Goal: Transaction & Acquisition: Obtain resource

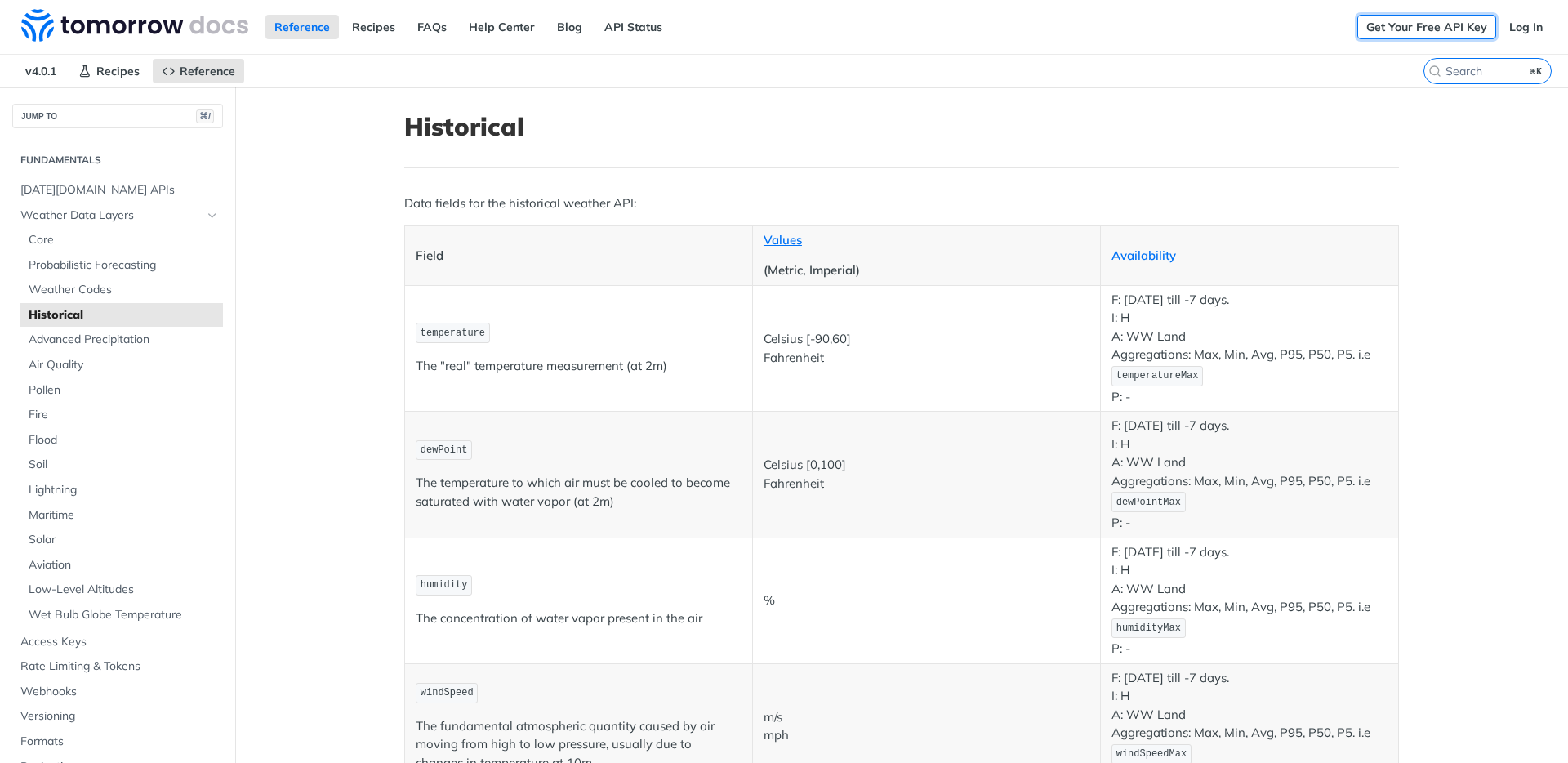
click at [1434, 22] on link "Get Your Free API Key" at bounding box center [1427, 28] width 139 height 25
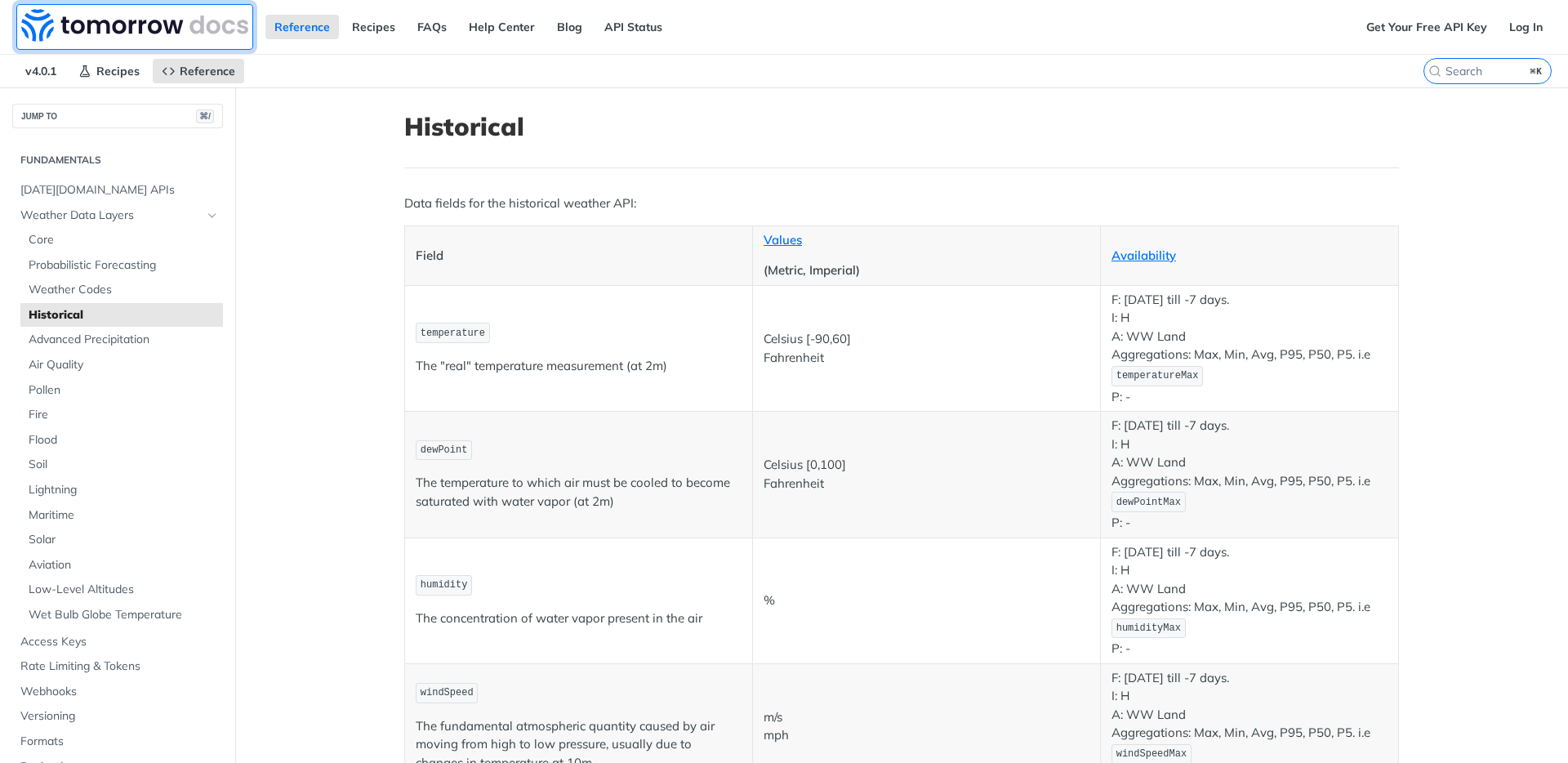
click at [134, 13] on img at bounding box center [134, 25] width 227 height 33
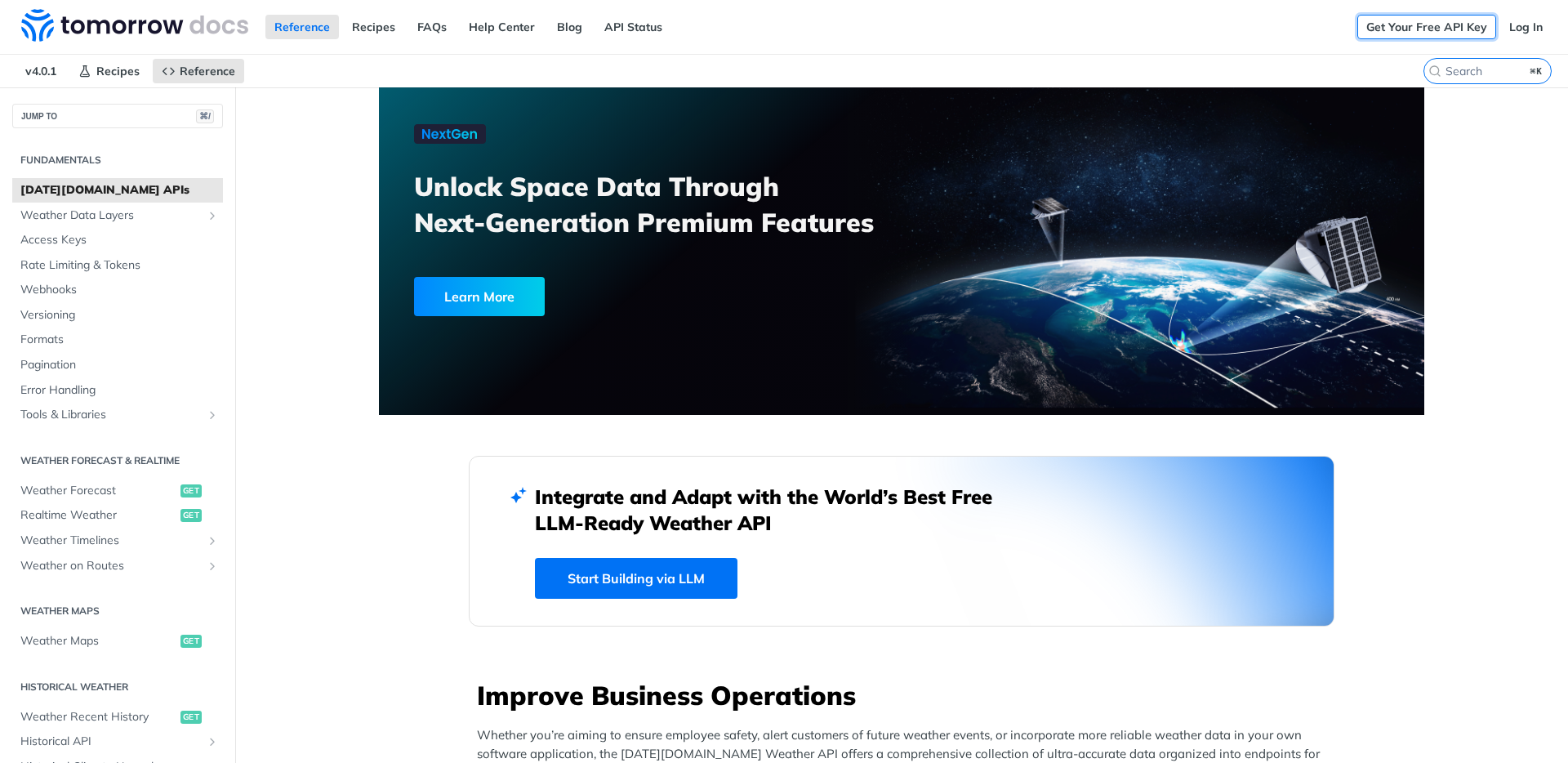
click at [1414, 26] on link "Get Your Free API Key" at bounding box center [1427, 28] width 139 height 25
click at [1411, 30] on link "Get Your Free API Key" at bounding box center [1427, 28] width 139 height 25
click at [1512, 26] on link "Log In" at bounding box center [1526, 28] width 52 height 25
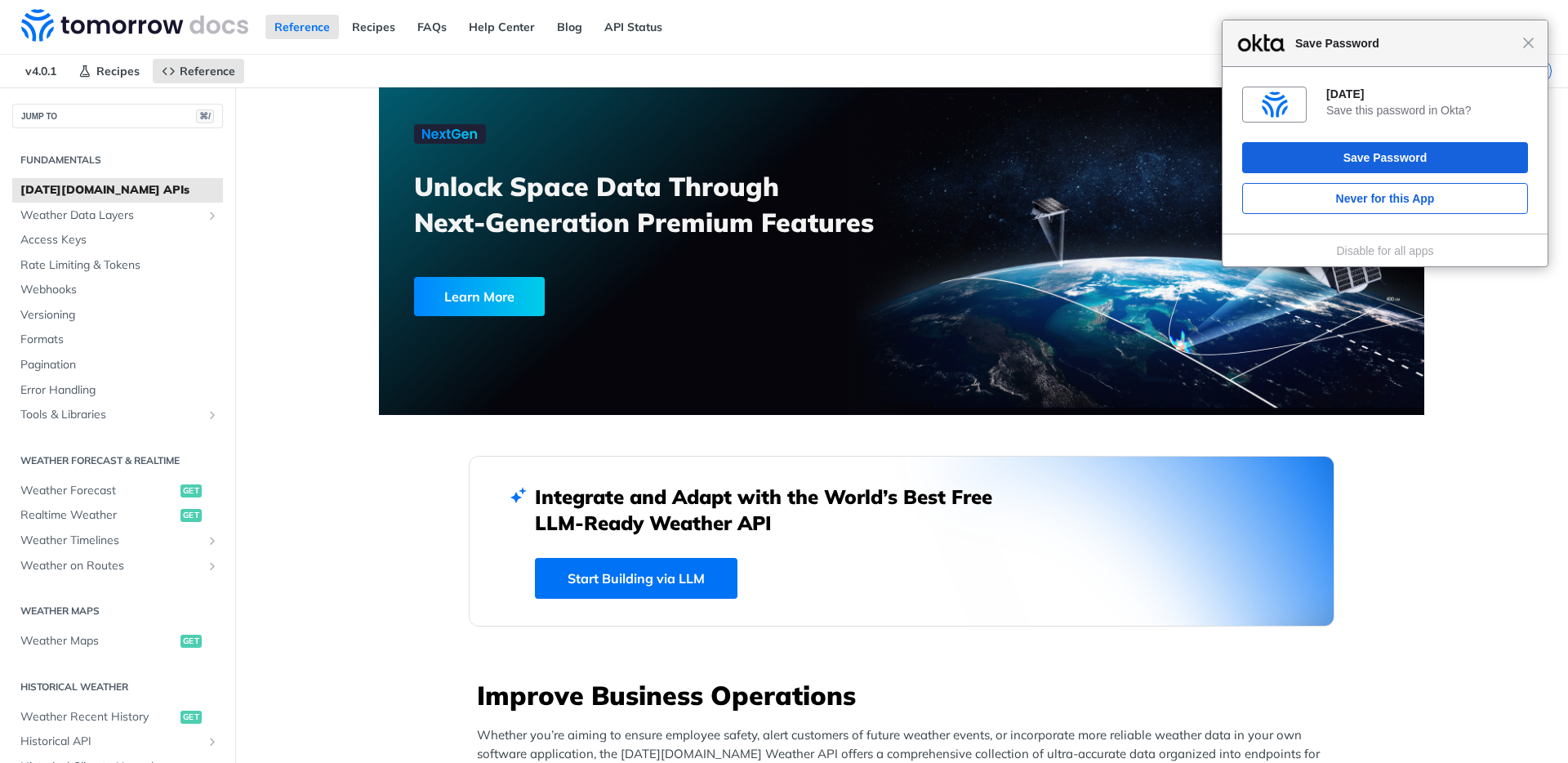
click at [1242, 25] on div "Close Save Password" at bounding box center [1384, 44] width 325 height 46
click at [1093, 68] on nav "v4.0.1 Recipes Reference" at bounding box center [712, 71] width 1423 height 33
click at [1532, 34] on div "Close Save Password" at bounding box center [1384, 44] width 325 height 46
click at [1529, 48] on span "Close" at bounding box center [1528, 43] width 12 height 12
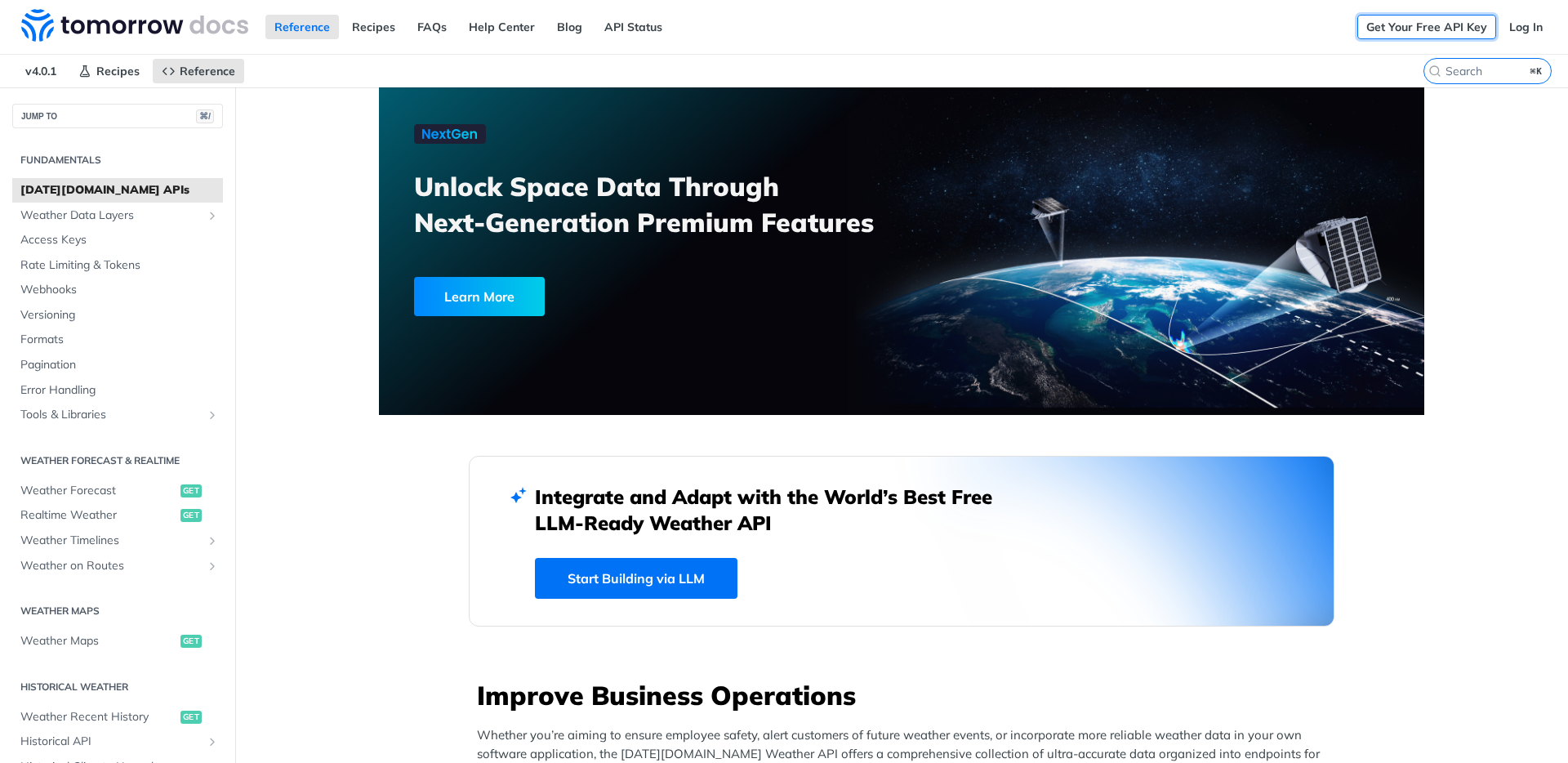
click at [1389, 25] on link "Get Your Free API Key" at bounding box center [1427, 28] width 139 height 25
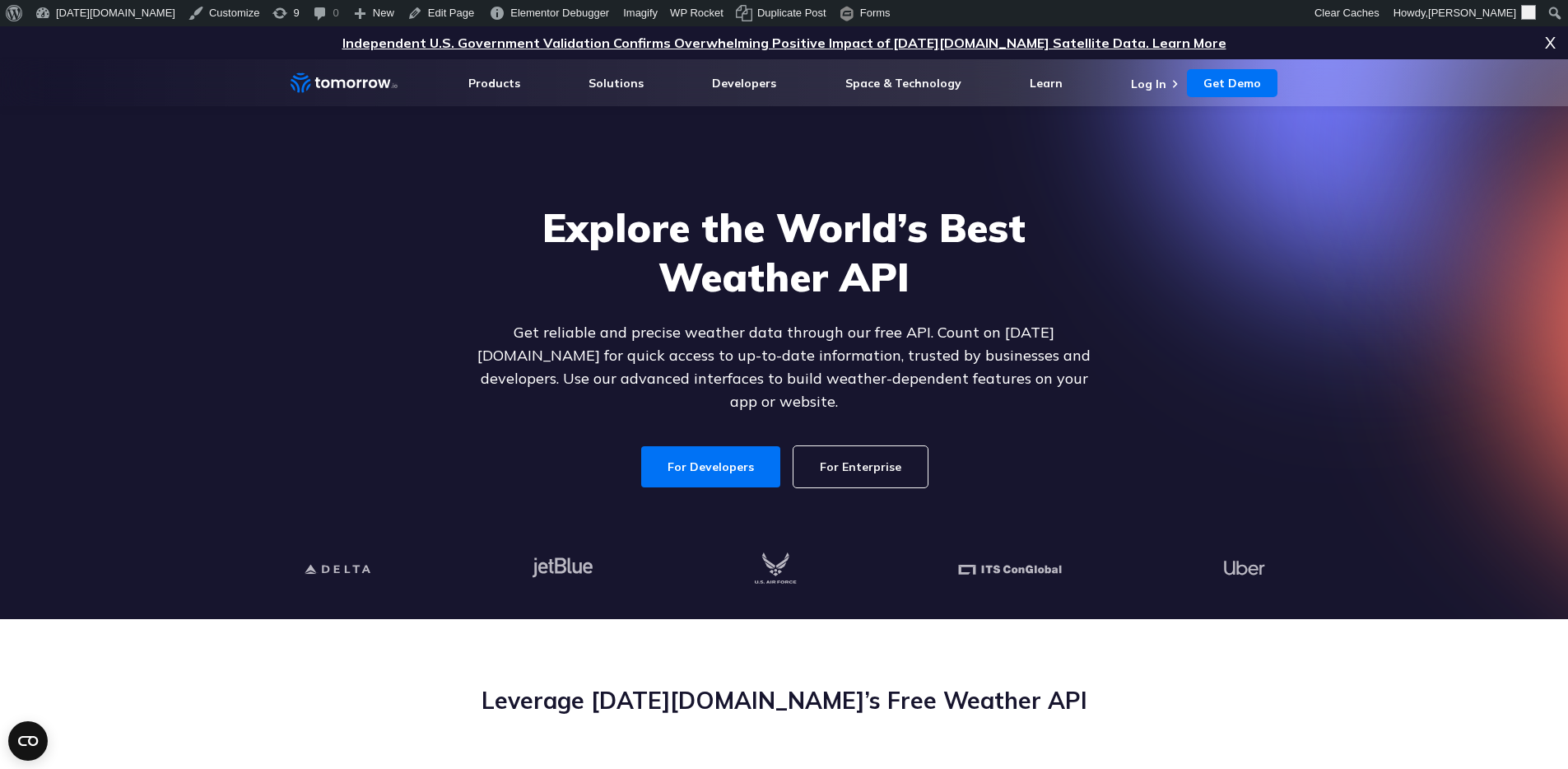
click at [852, 447] on link "For Enterprise" at bounding box center [861, 467] width 134 height 41
click at [880, 454] on link "For Enterprise" at bounding box center [861, 467] width 134 height 41
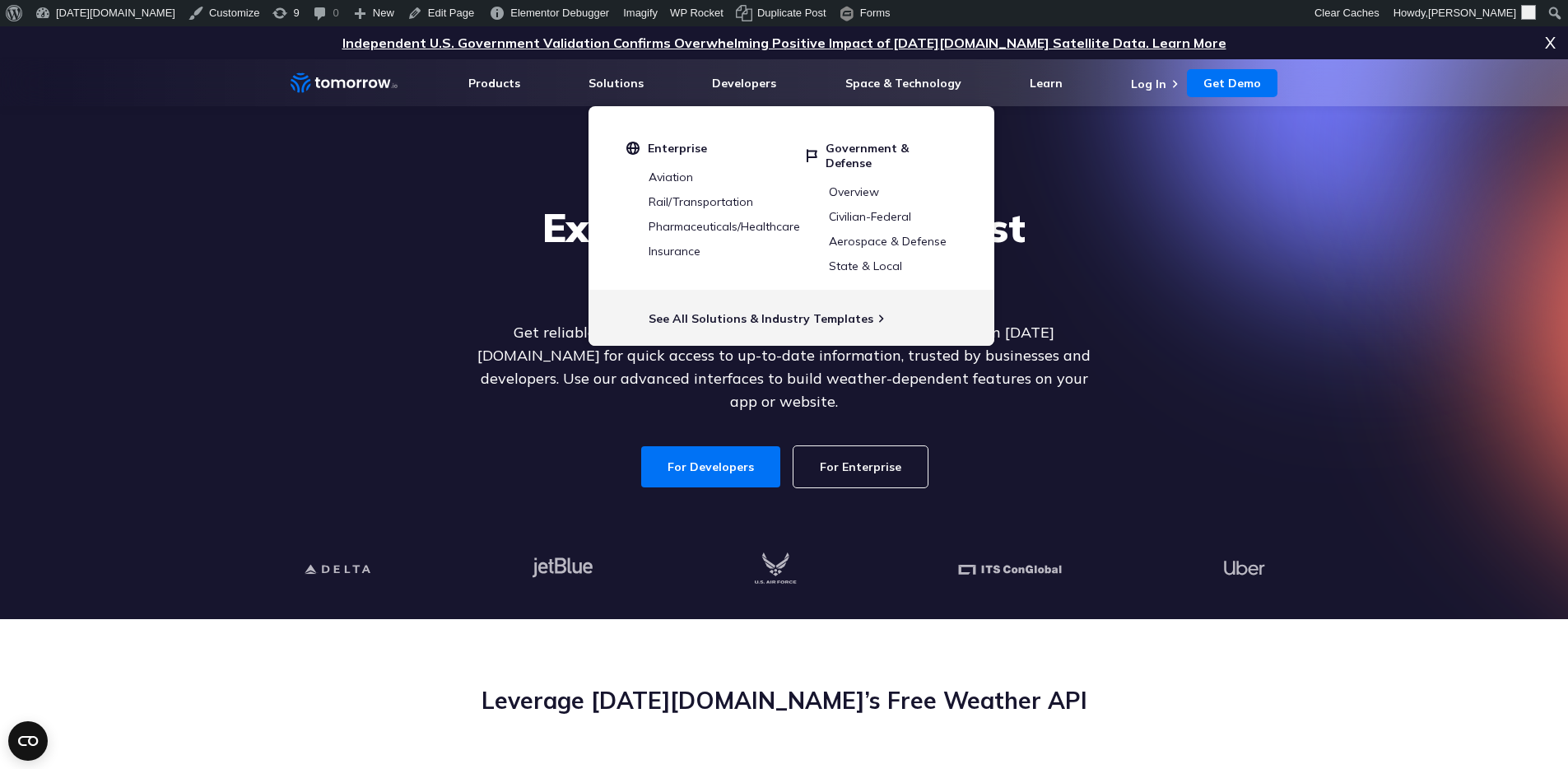
click at [1070, 449] on div "For Developers For Enterprise" at bounding box center [784, 467] width 636 height 41
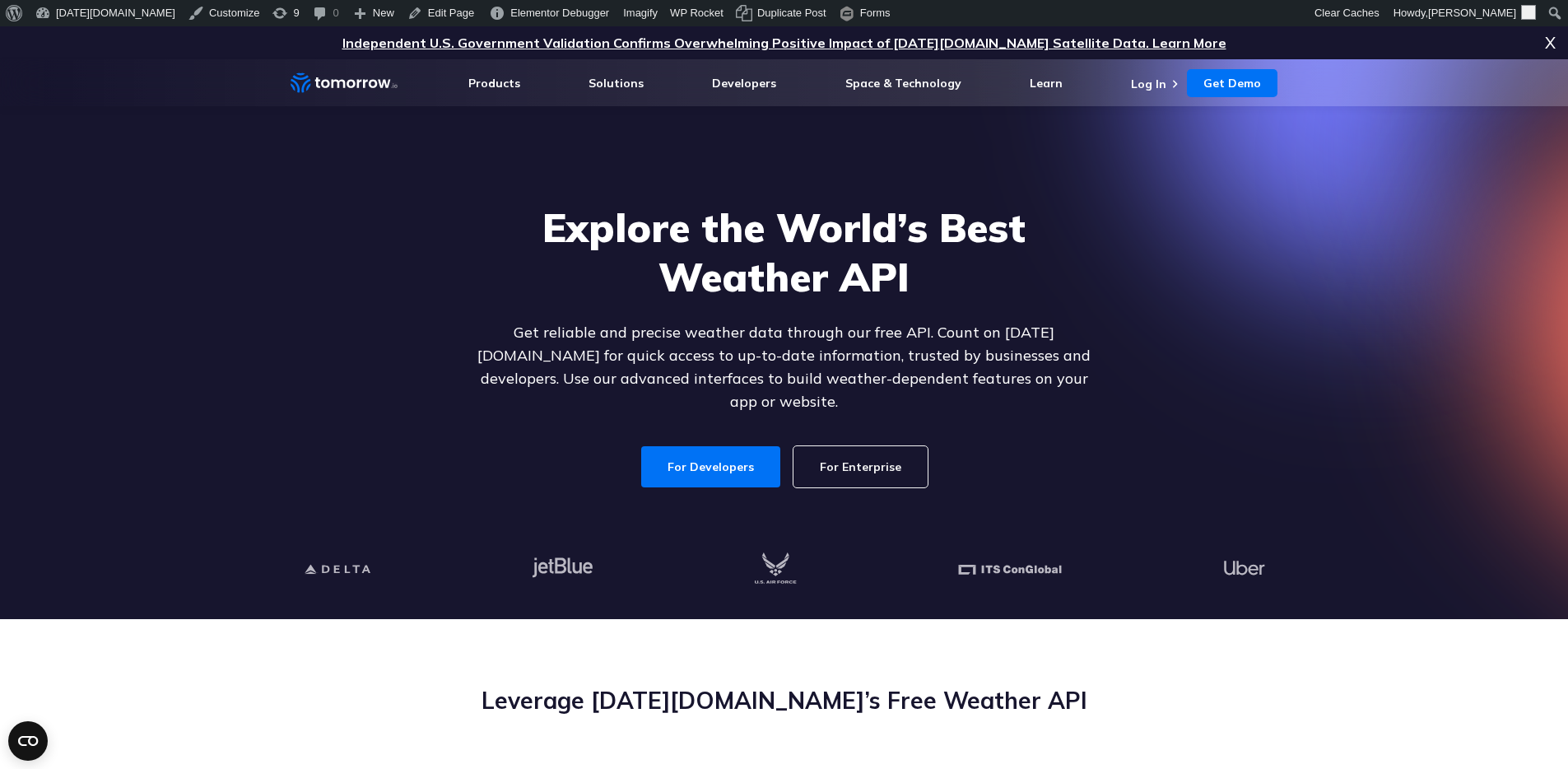
click at [879, 456] on link "For Enterprise" at bounding box center [861, 467] width 134 height 41
